Goal: Navigation & Orientation: Find specific page/section

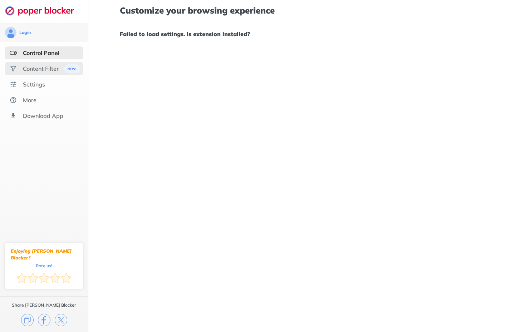
click at [57, 70] on div "Content Filter" at bounding box center [41, 68] width 36 height 7
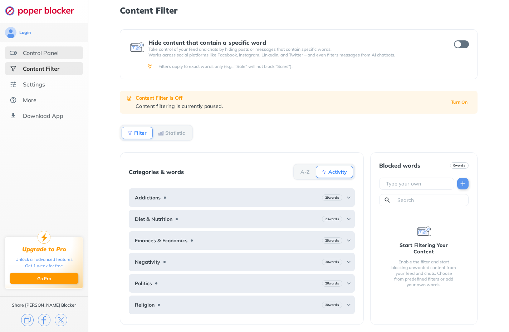
click at [57, 56] on div "Control Panel" at bounding box center [41, 52] width 36 height 7
